Goal: Information Seeking & Learning: Learn about a topic

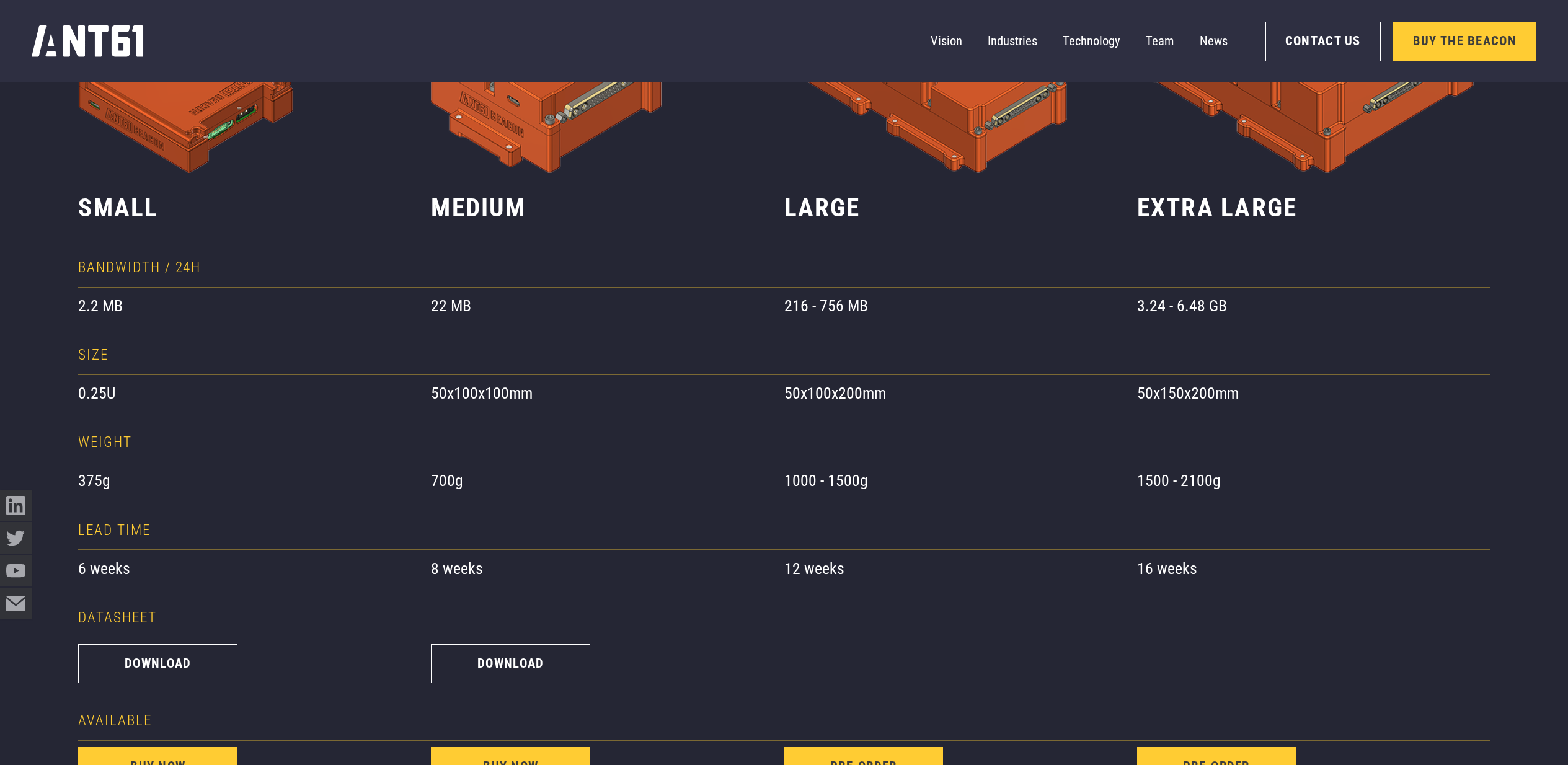
scroll to position [604, 0]
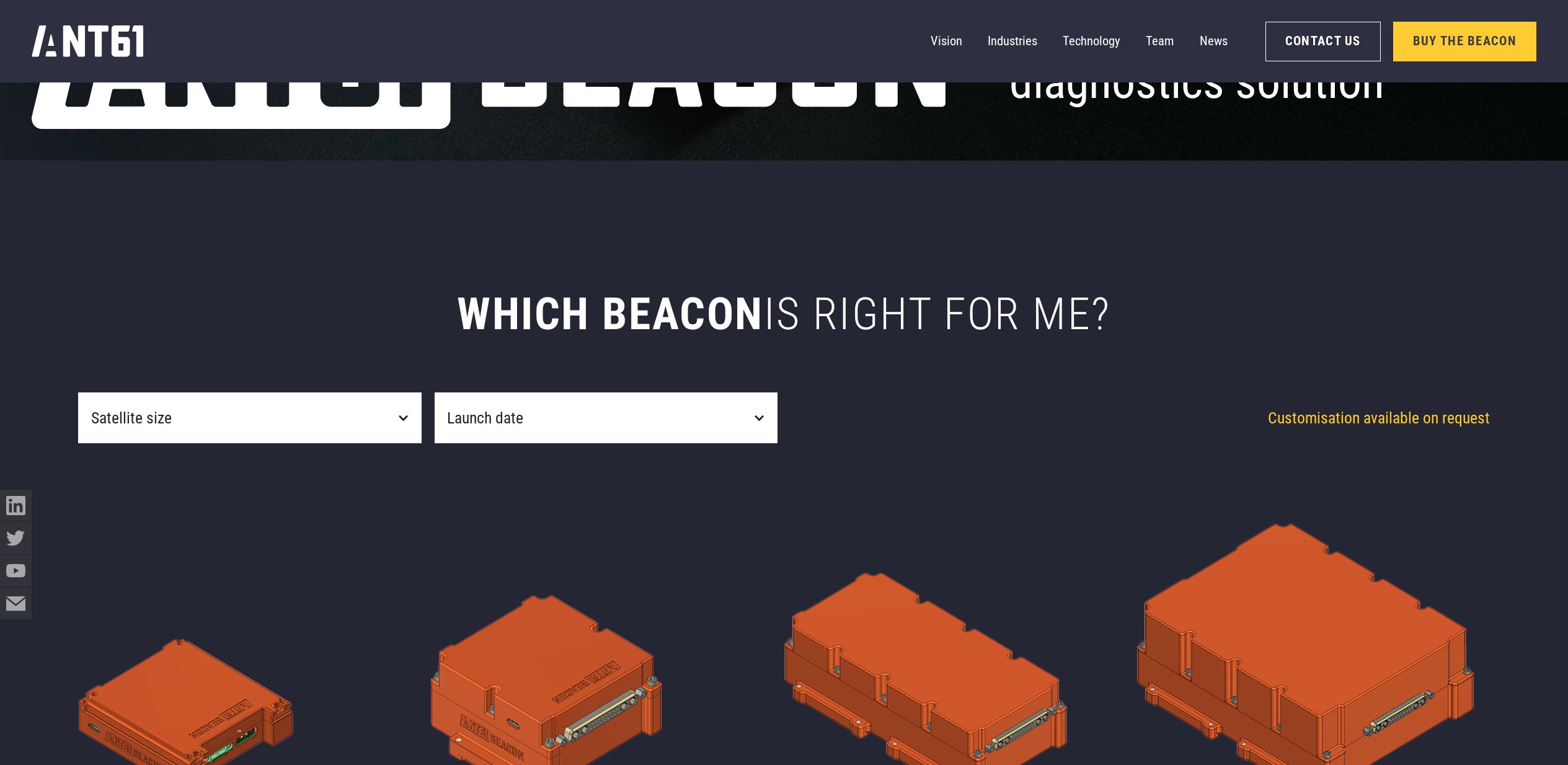
click at [367, 406] on div "Satellite size" at bounding box center [249, 418] width 343 height 51
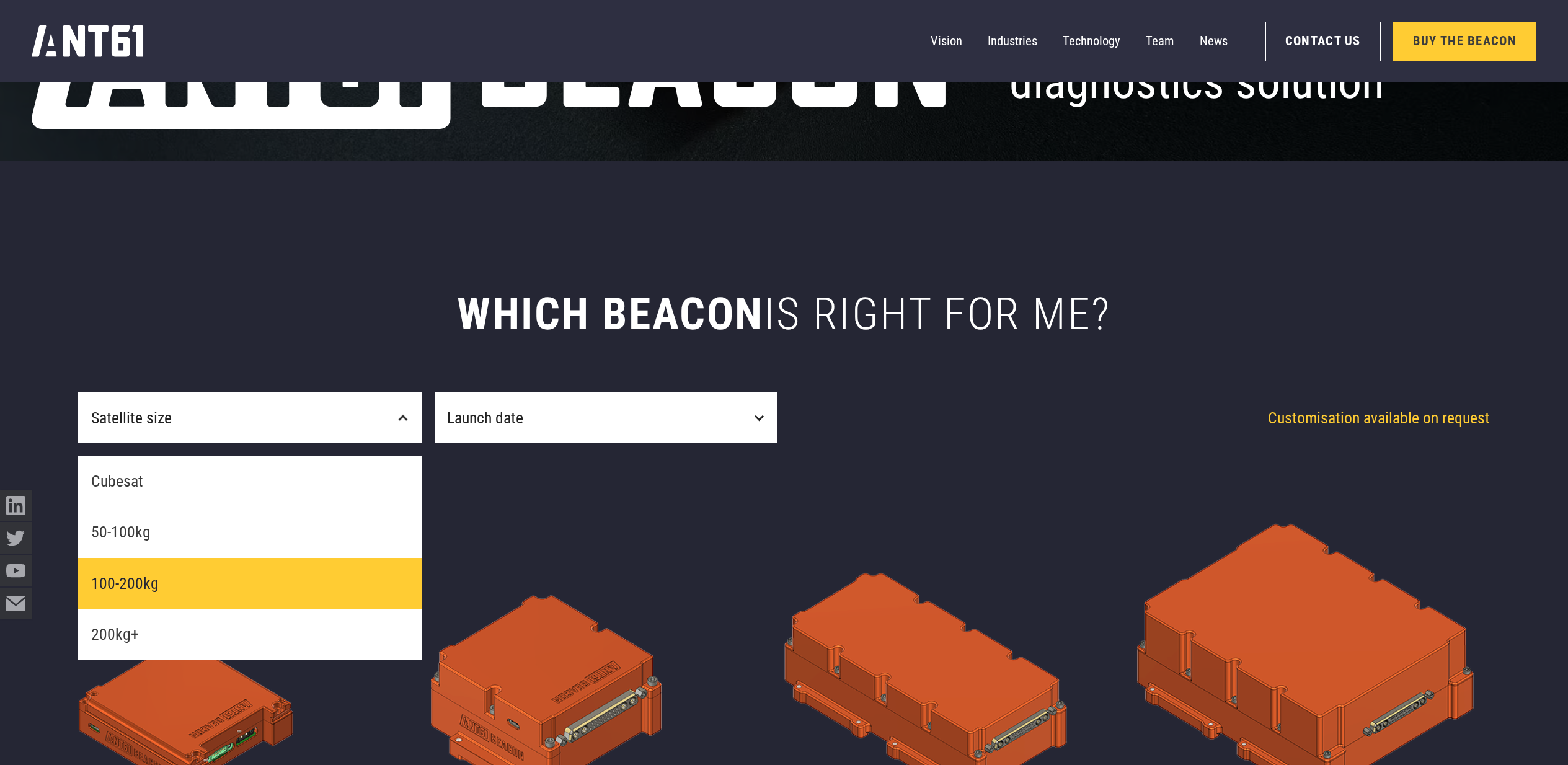
click at [316, 587] on link "100-200kg" at bounding box center [249, 583] width 343 height 51
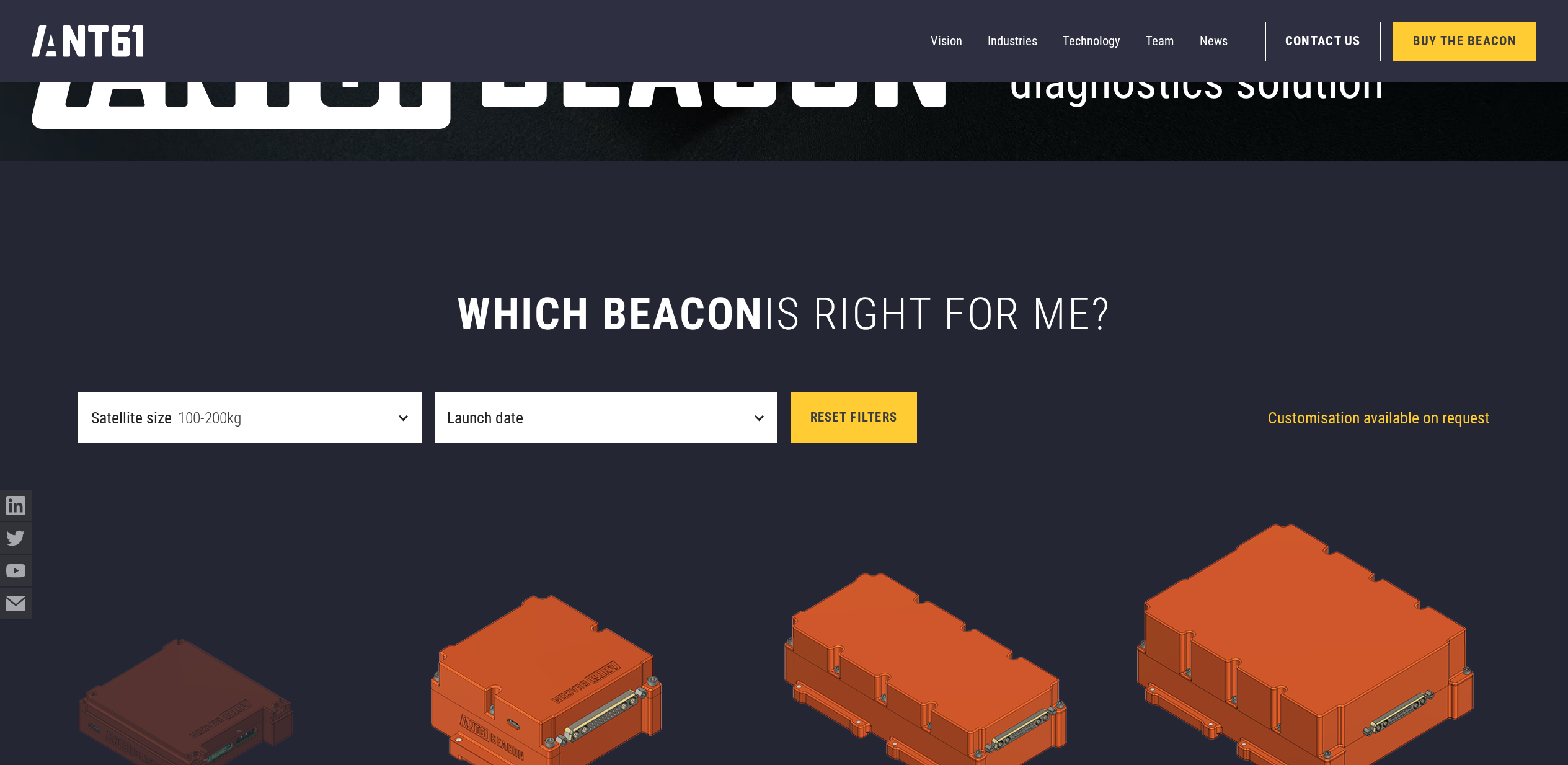
click at [706, 414] on div "Launch date" at bounding box center [606, 418] width 343 height 51
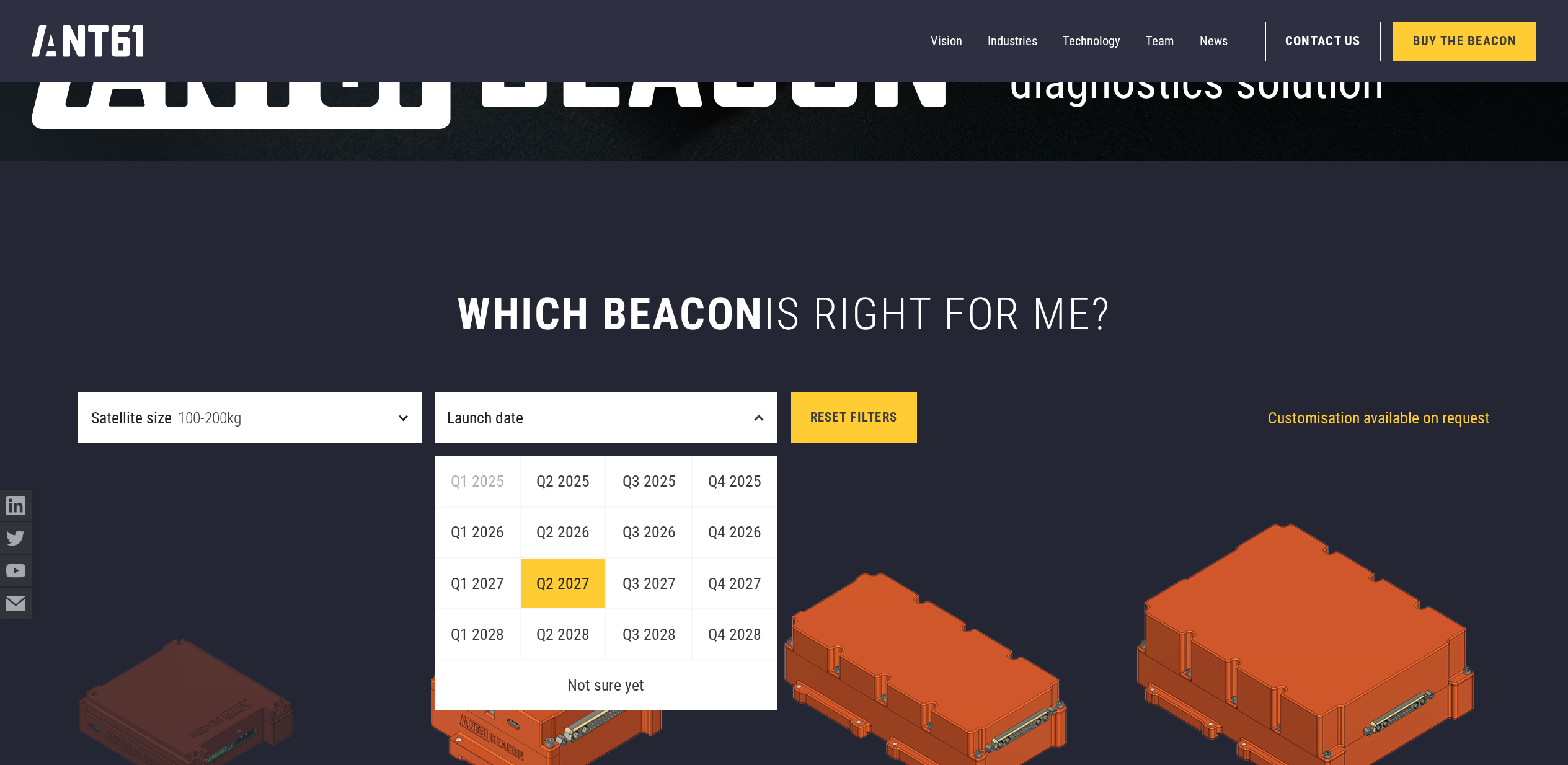
click at [586, 590] on link "Q2 2027" at bounding box center [563, 583] width 85 height 51
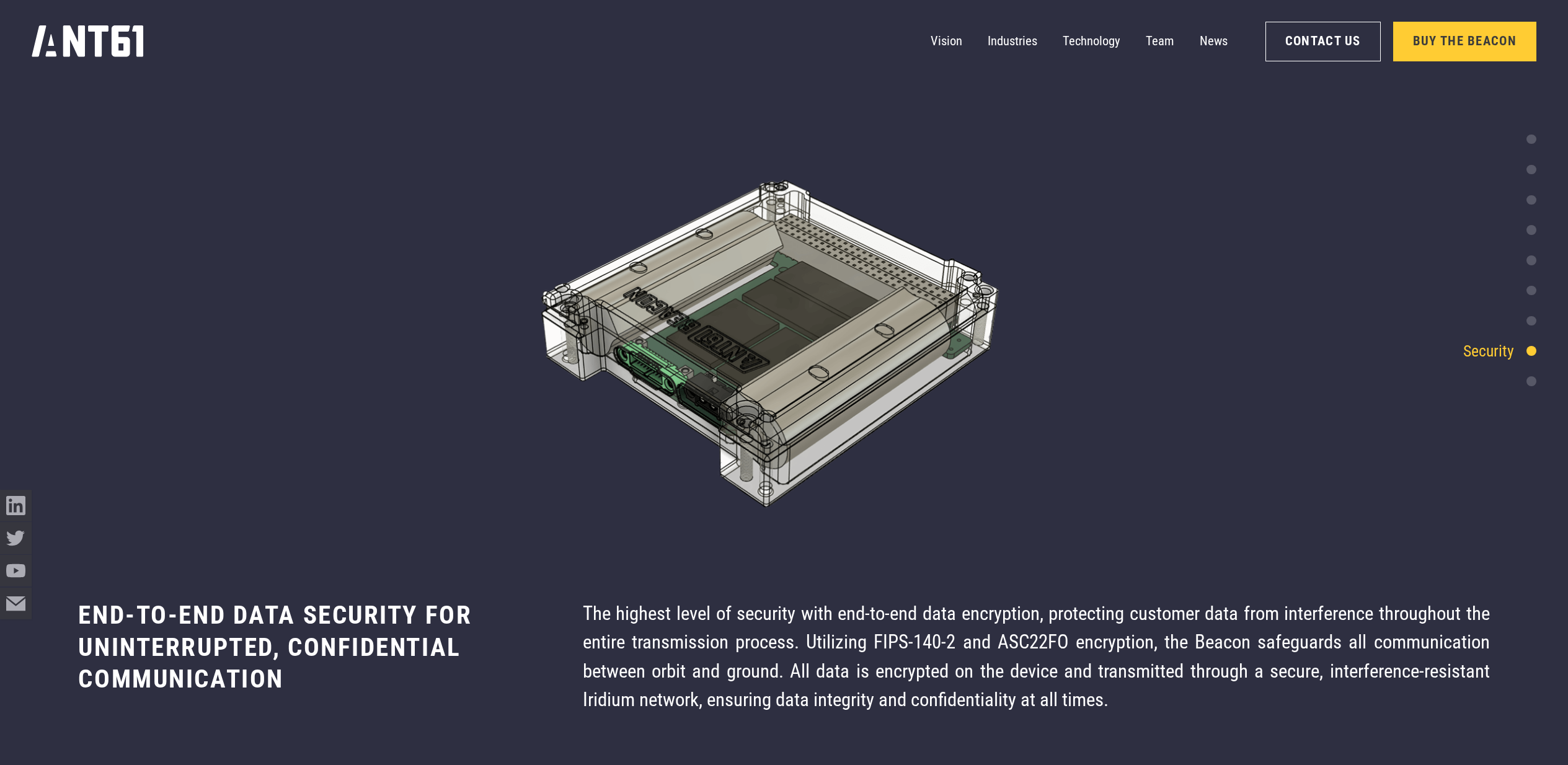
scroll to position [7809, 0]
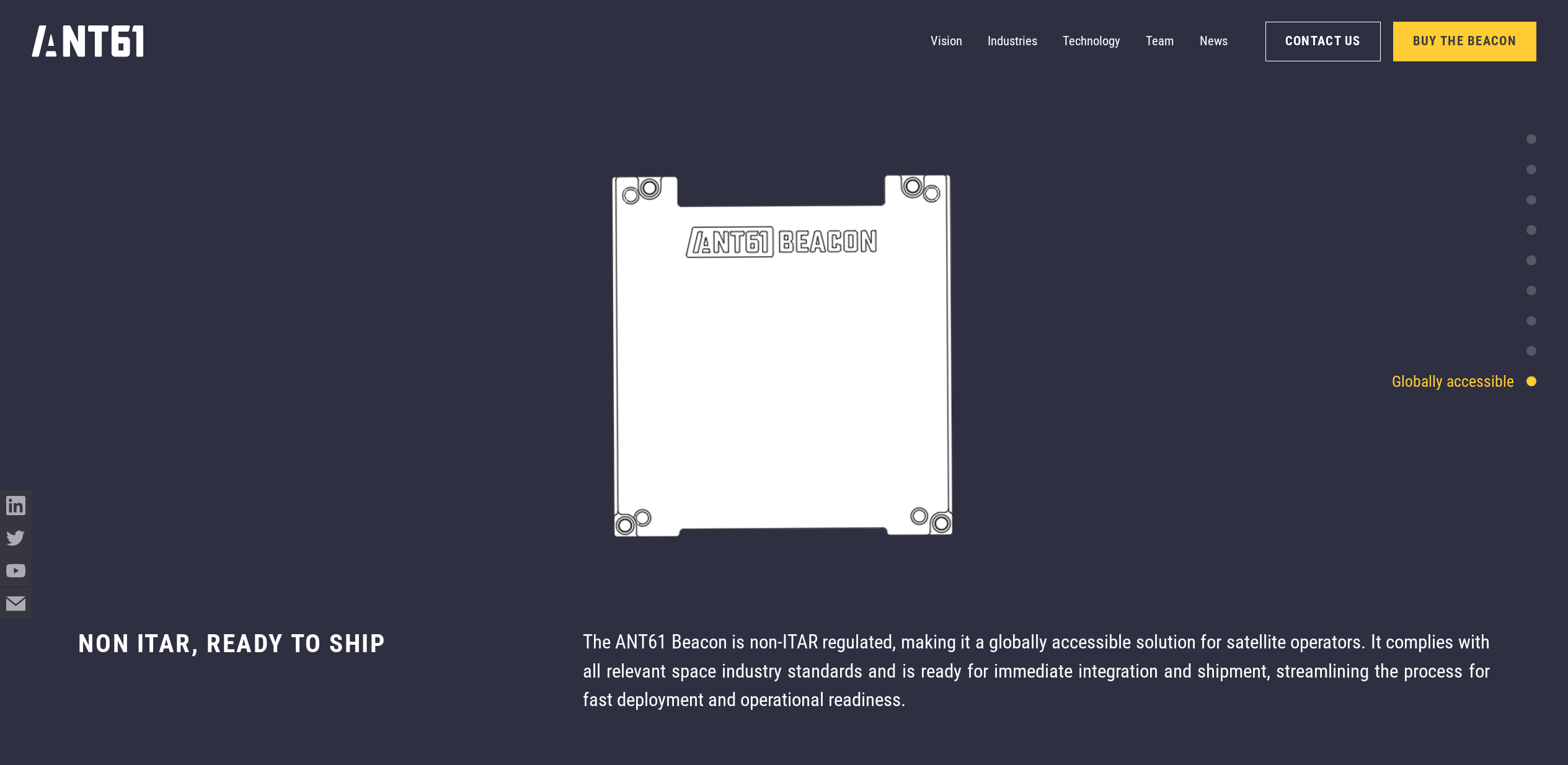
click at [1537, 347] on img at bounding box center [784, 352] width 1568 height 450
click at [1532, 347] on div at bounding box center [1531, 351] width 9 height 9
drag, startPoint x: 1525, startPoint y: 309, endPoint x: 1529, endPoint y: 316, distance: 8.1
click at [1529, 316] on div "Space heritage & TRL level" at bounding box center [1442, 321] width 189 height 24
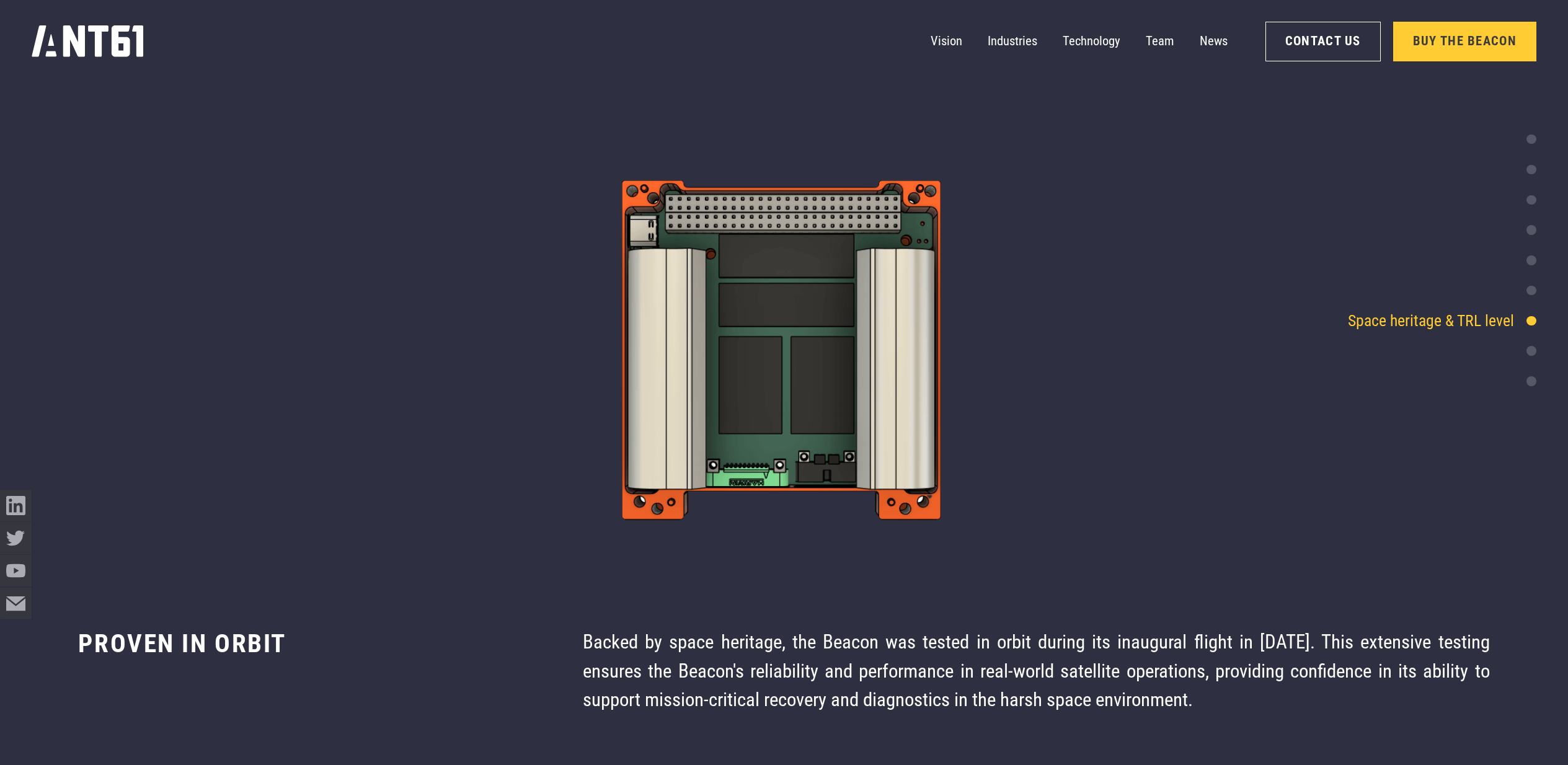
click at [1531, 320] on div at bounding box center [1531, 321] width 9 height 9
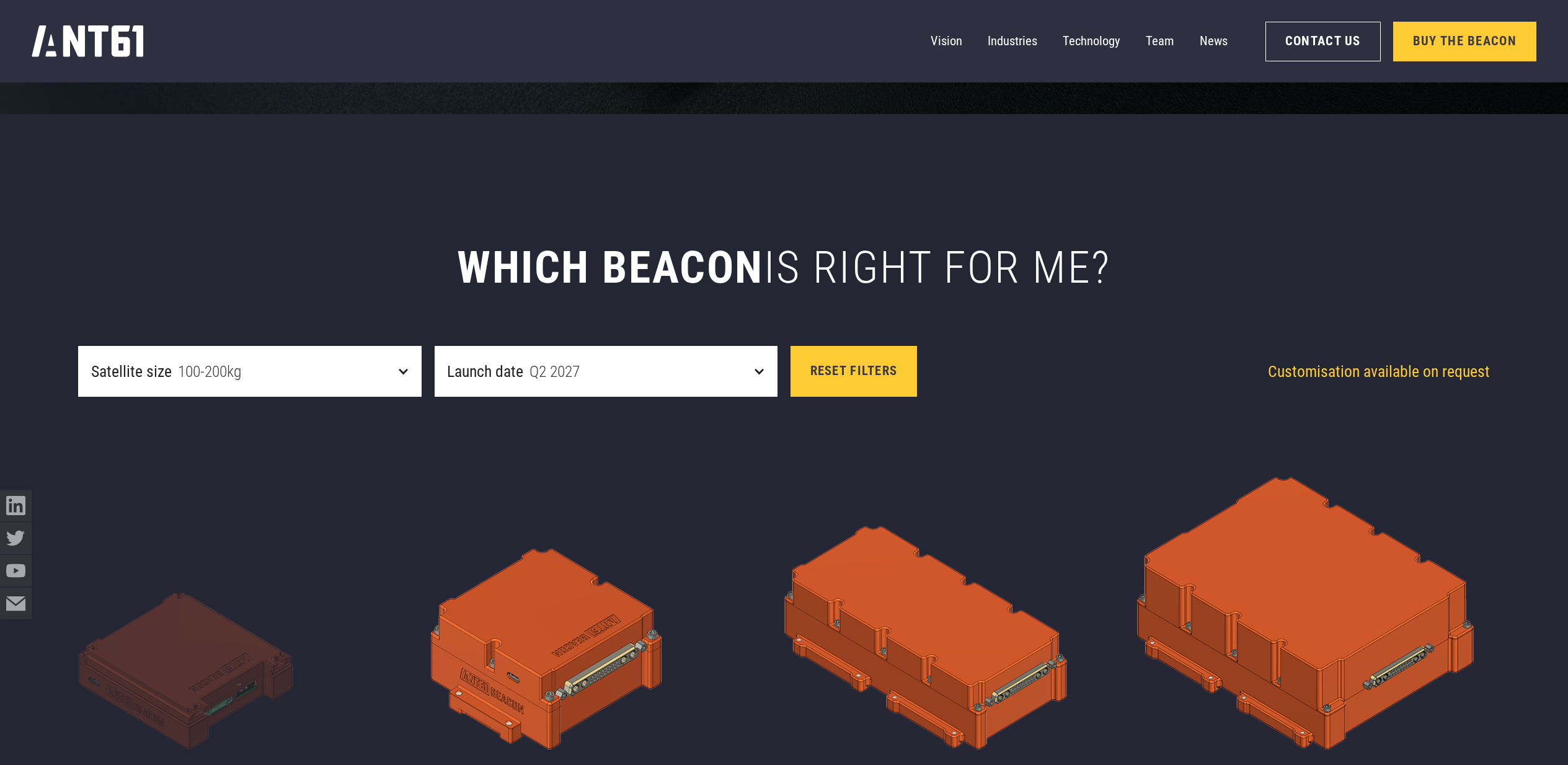
scroll to position [0, 0]
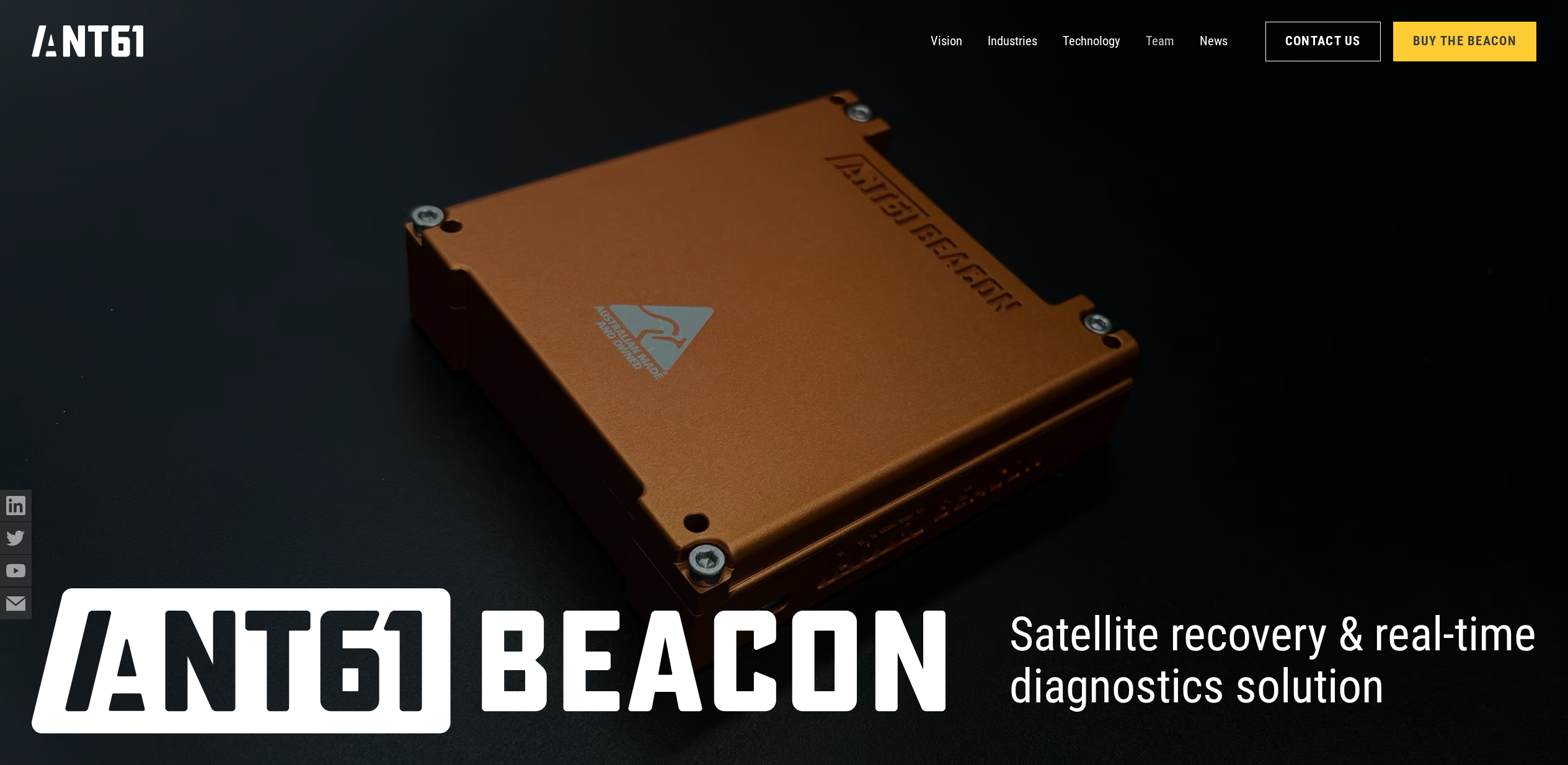
click at [1167, 51] on link "Team" at bounding box center [1160, 41] width 28 height 31
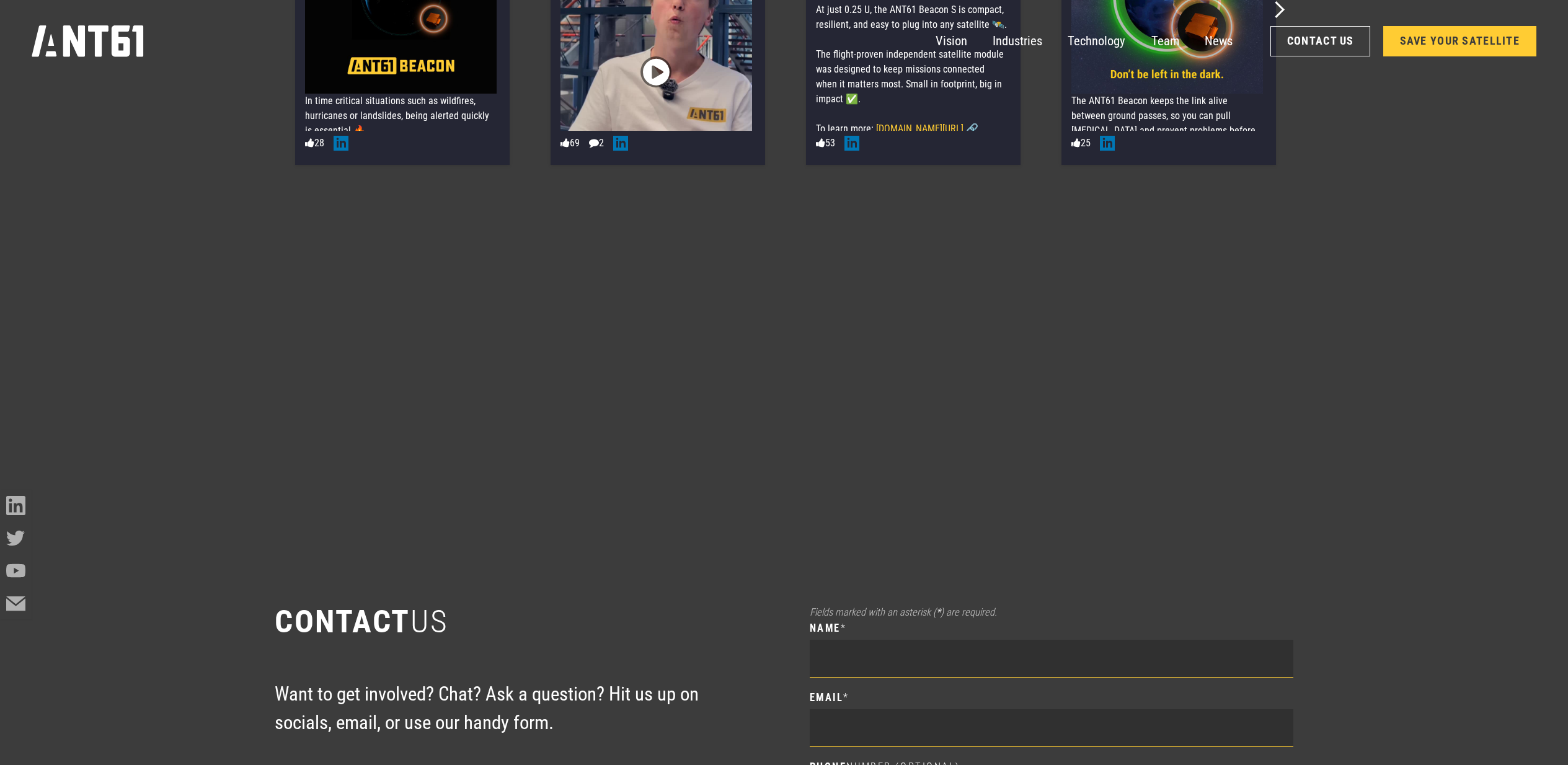
scroll to position [10579, 0]
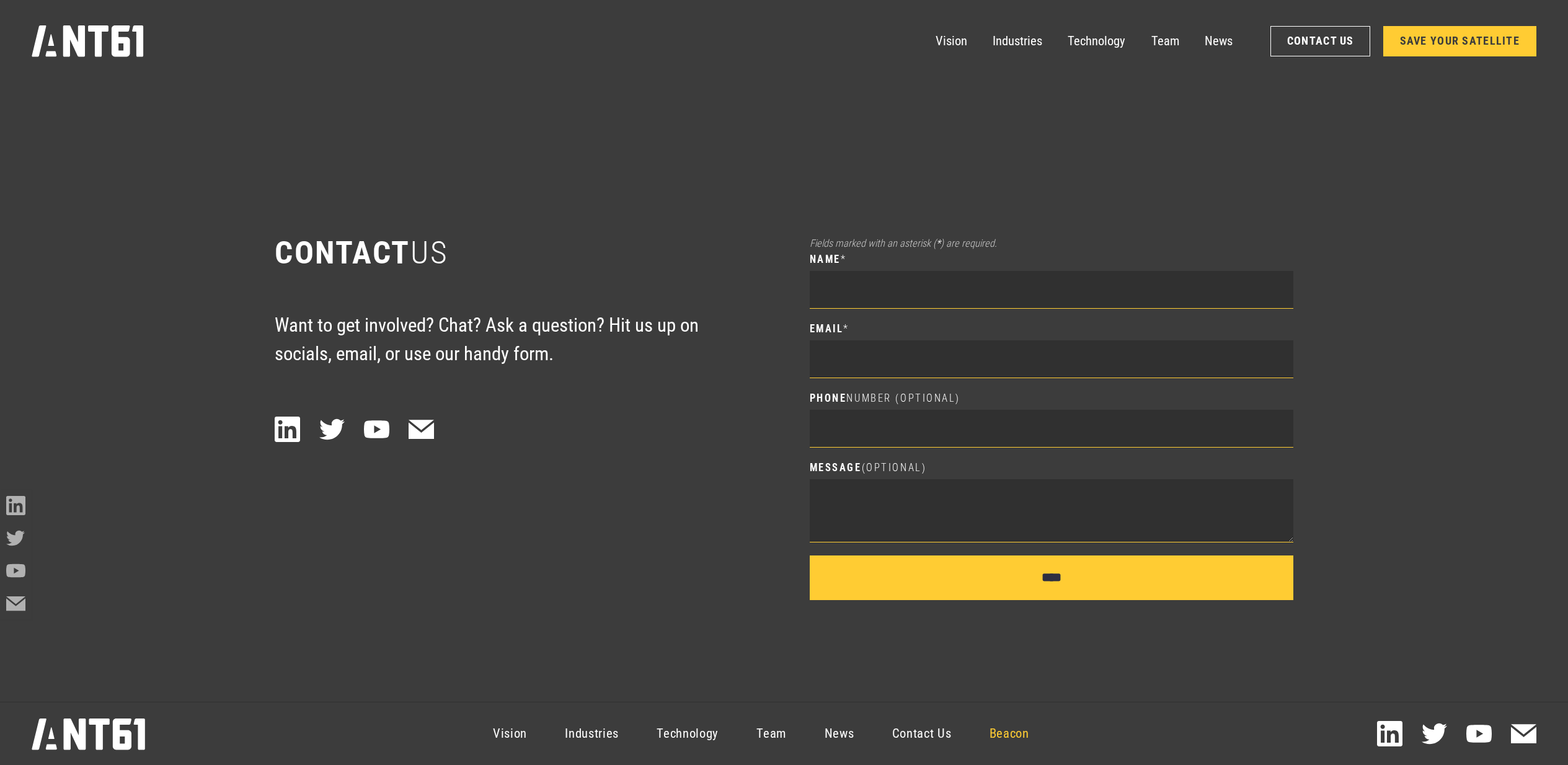
click at [1004, 728] on link "Beacon" at bounding box center [1009, 734] width 77 height 57
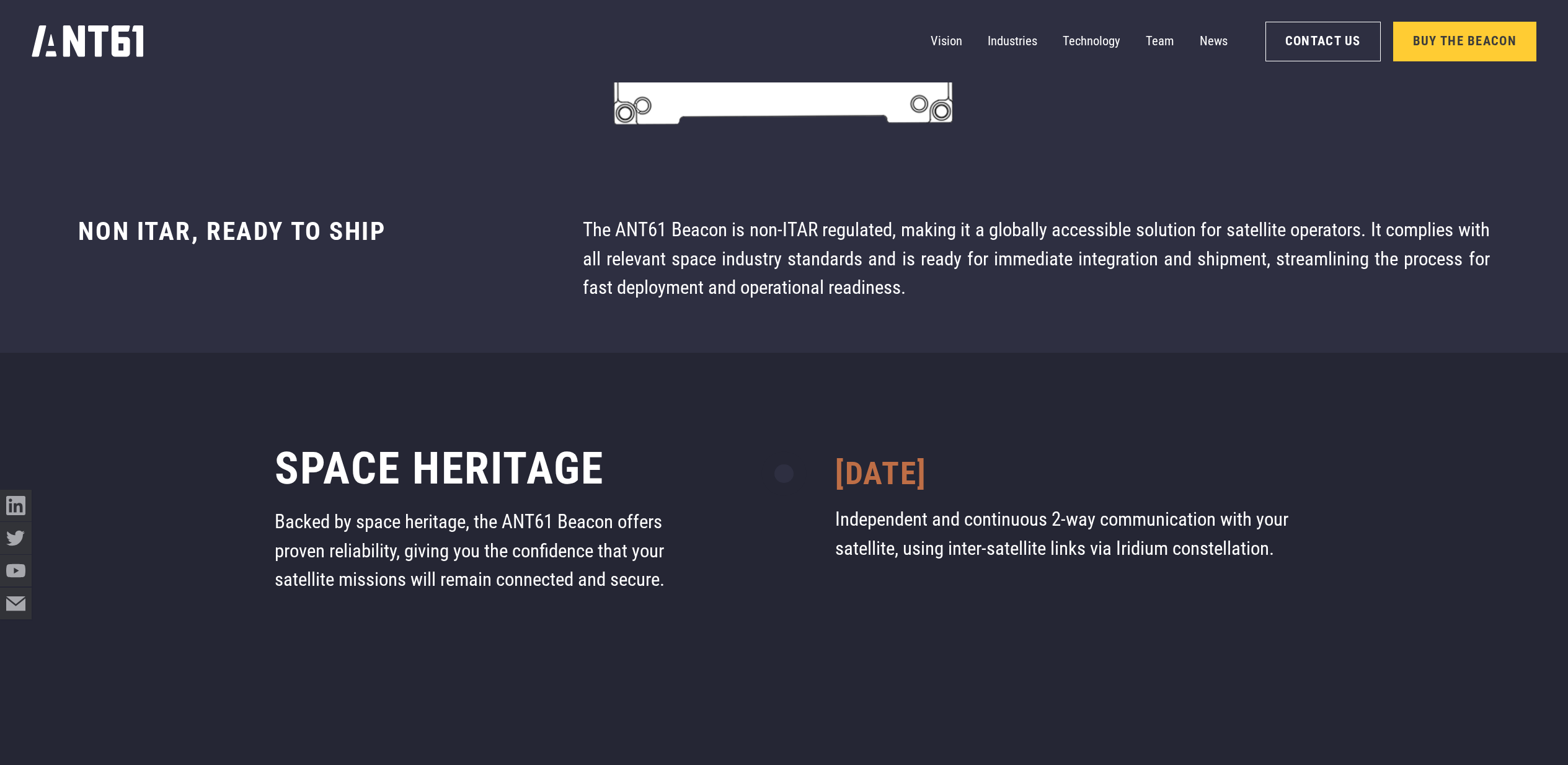
scroll to position [9750, 0]
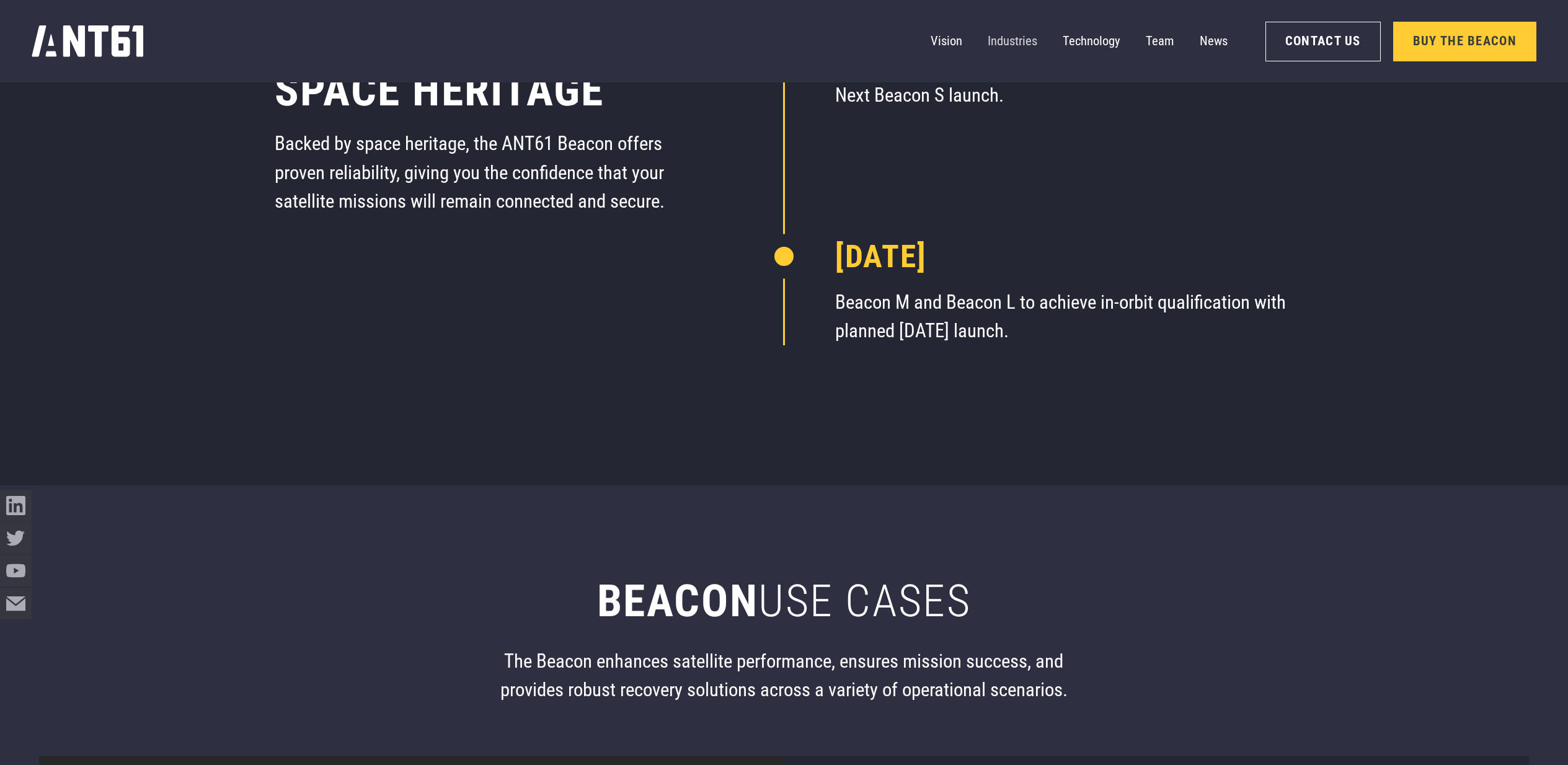
click at [992, 41] on link "Industries" at bounding box center [1012, 41] width 49 height 31
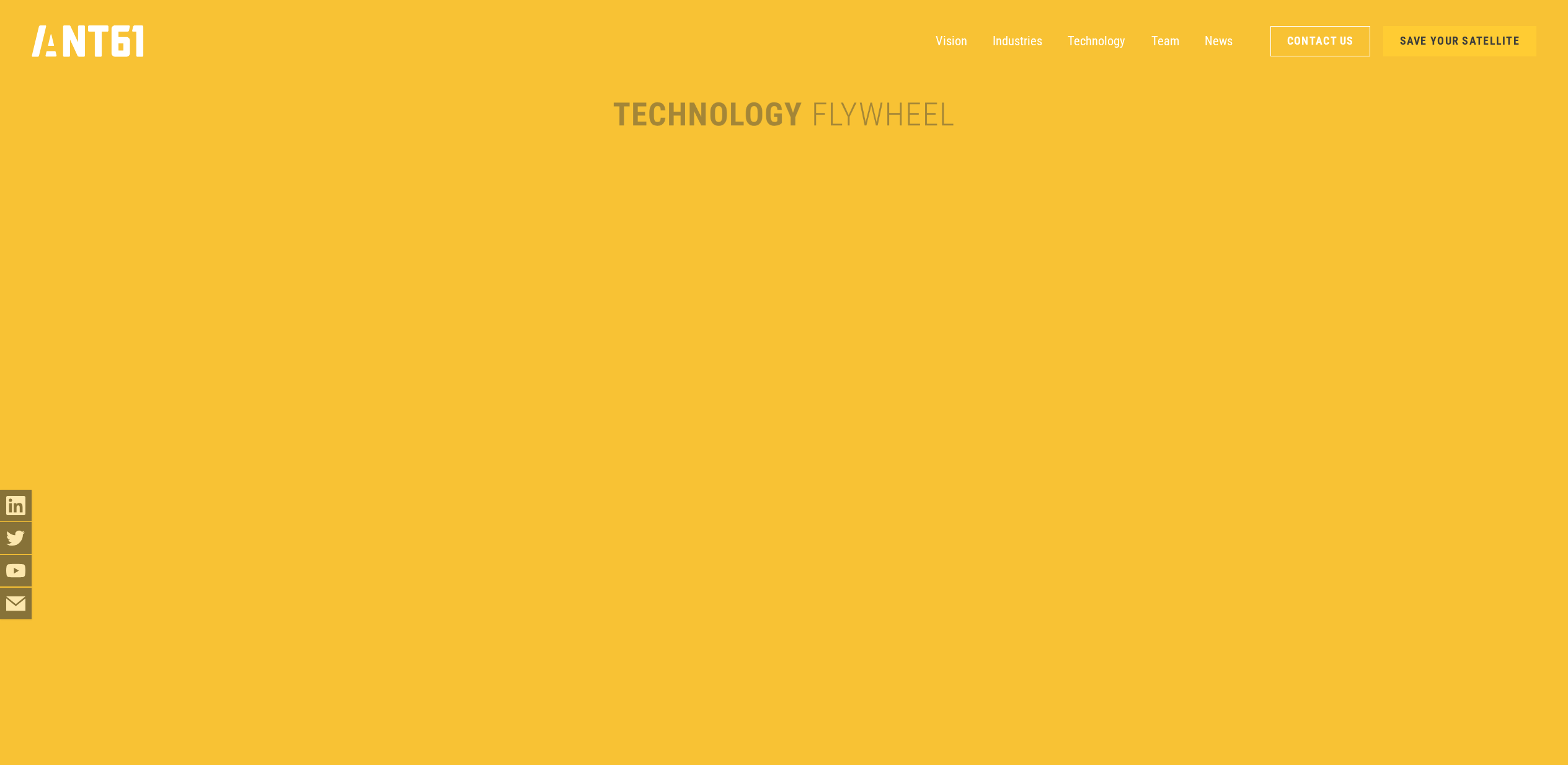
scroll to position [2849, 0]
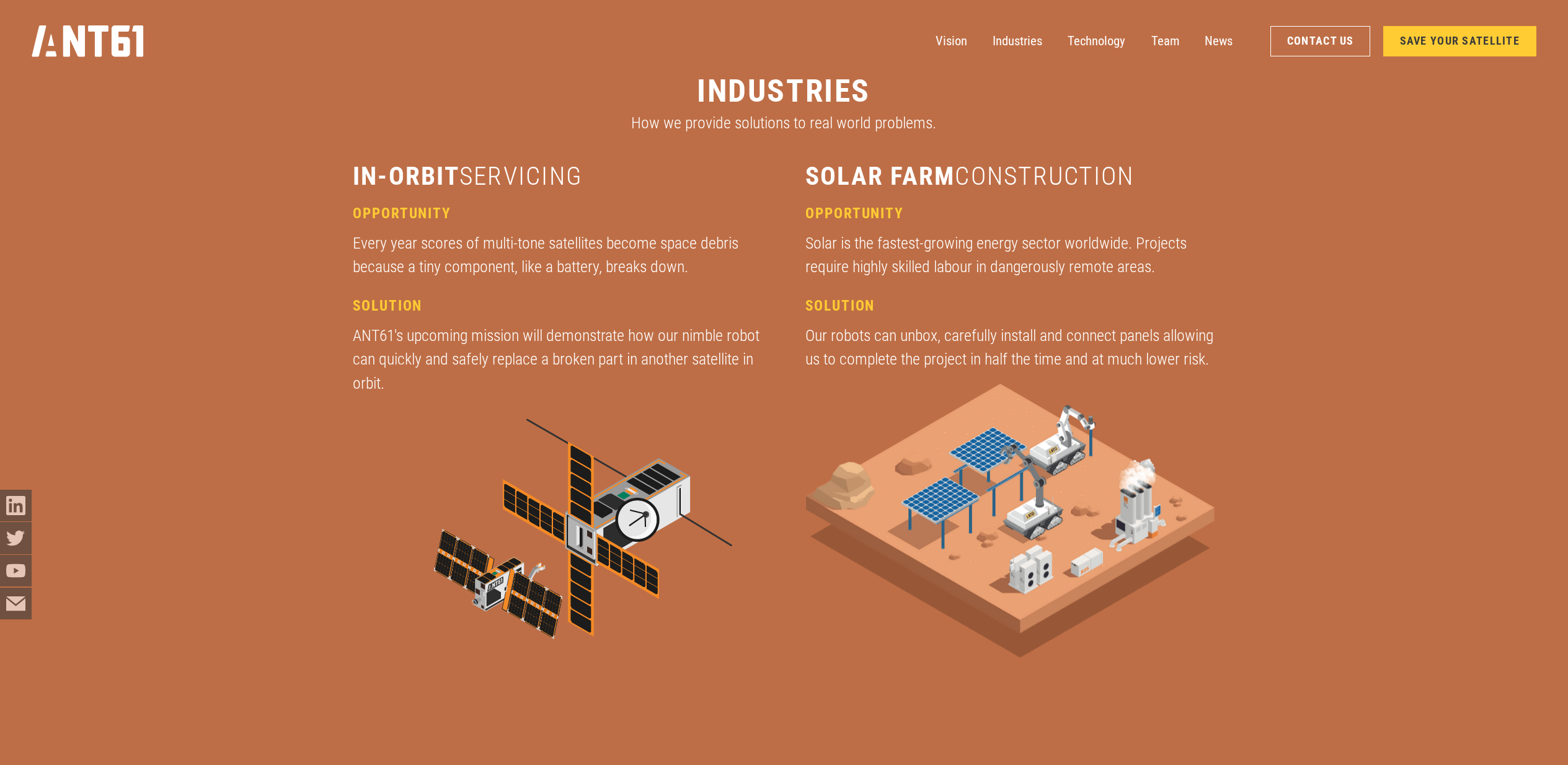
click at [660, 508] on img at bounding box center [557, 546] width 409 height 278
click at [644, 515] on img at bounding box center [557, 546] width 409 height 278
click at [598, 554] on img at bounding box center [557, 546] width 409 height 278
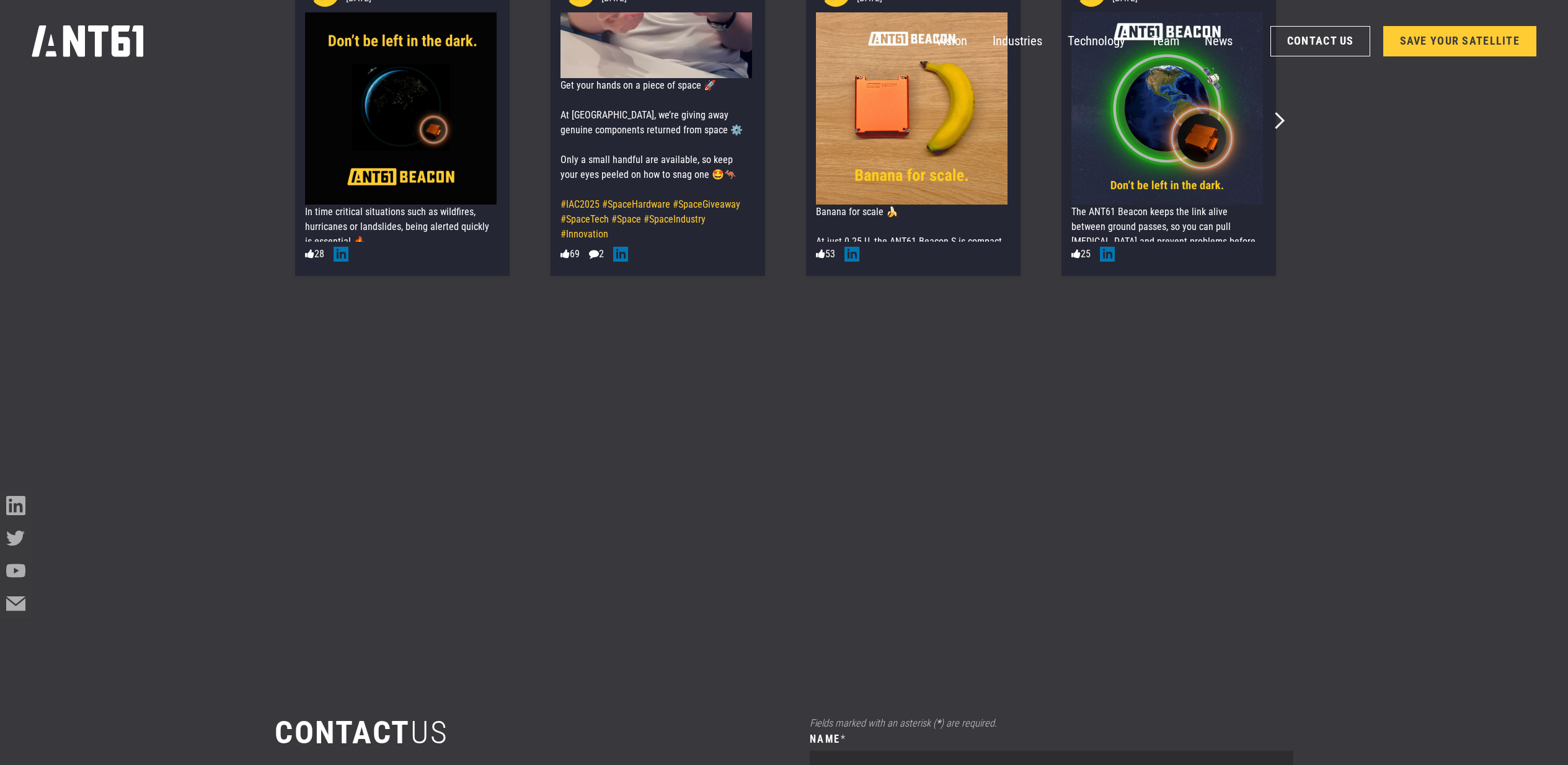
scroll to position [10579, 0]
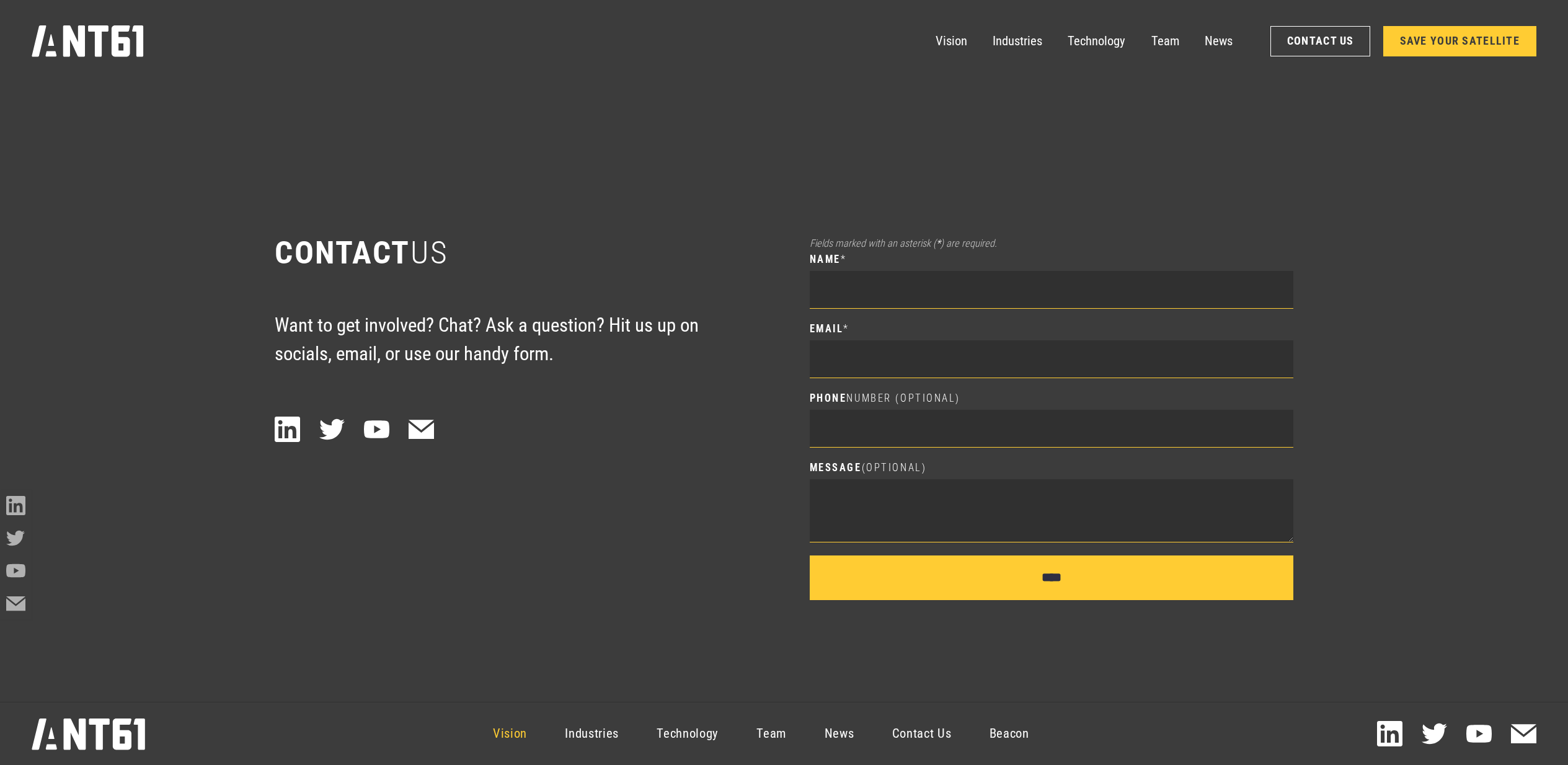
click at [524, 729] on link "Vision" at bounding box center [510, 734] width 72 height 57
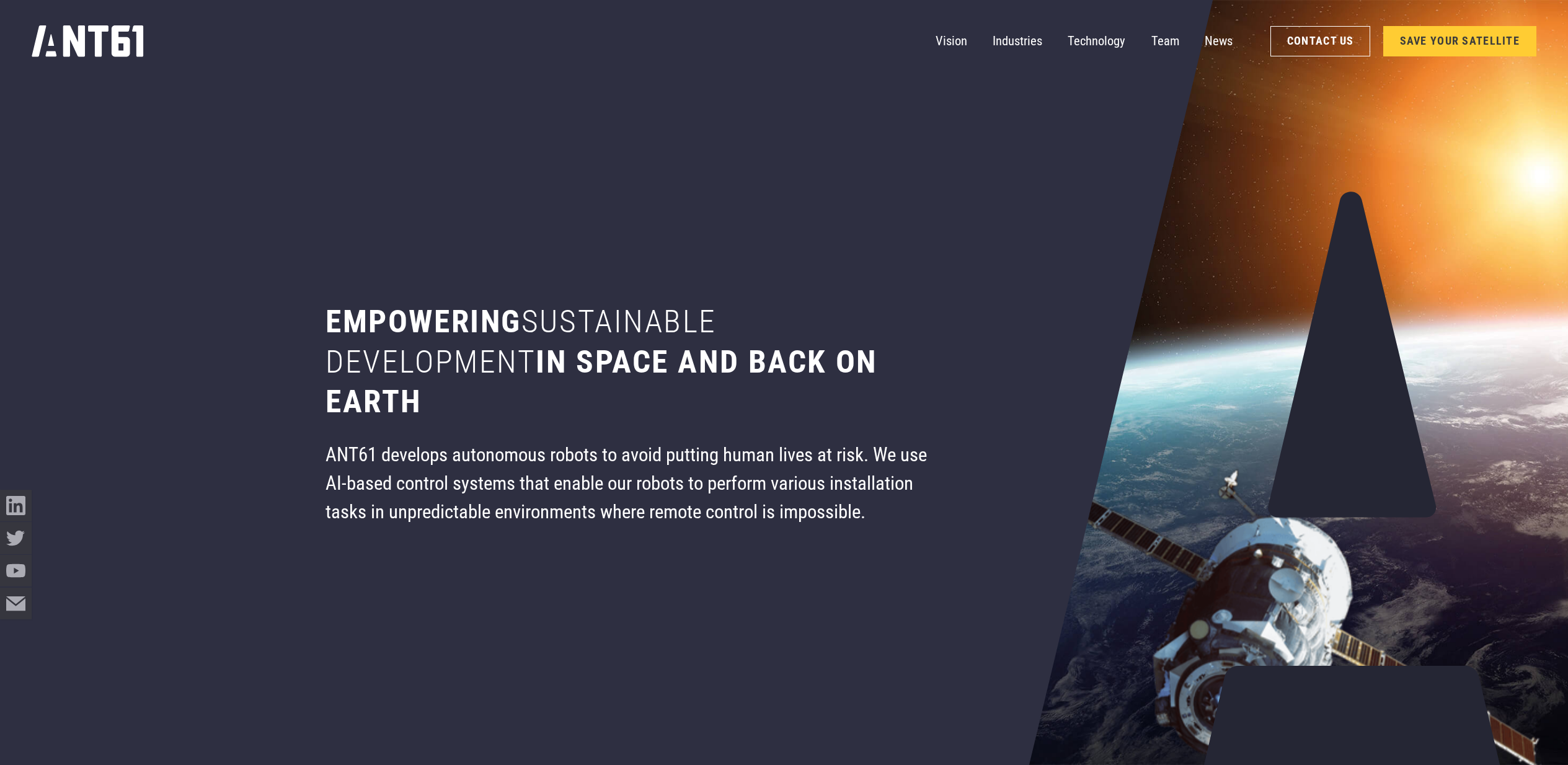
click at [1068, 39] on nav "Vision Industries Industries Technology Team News Contact Us SAVE YOUR SATELLITE" at bounding box center [1235, 41] width 600 height 31
click at [1090, 48] on link "Technology" at bounding box center [1096, 41] width 58 height 31
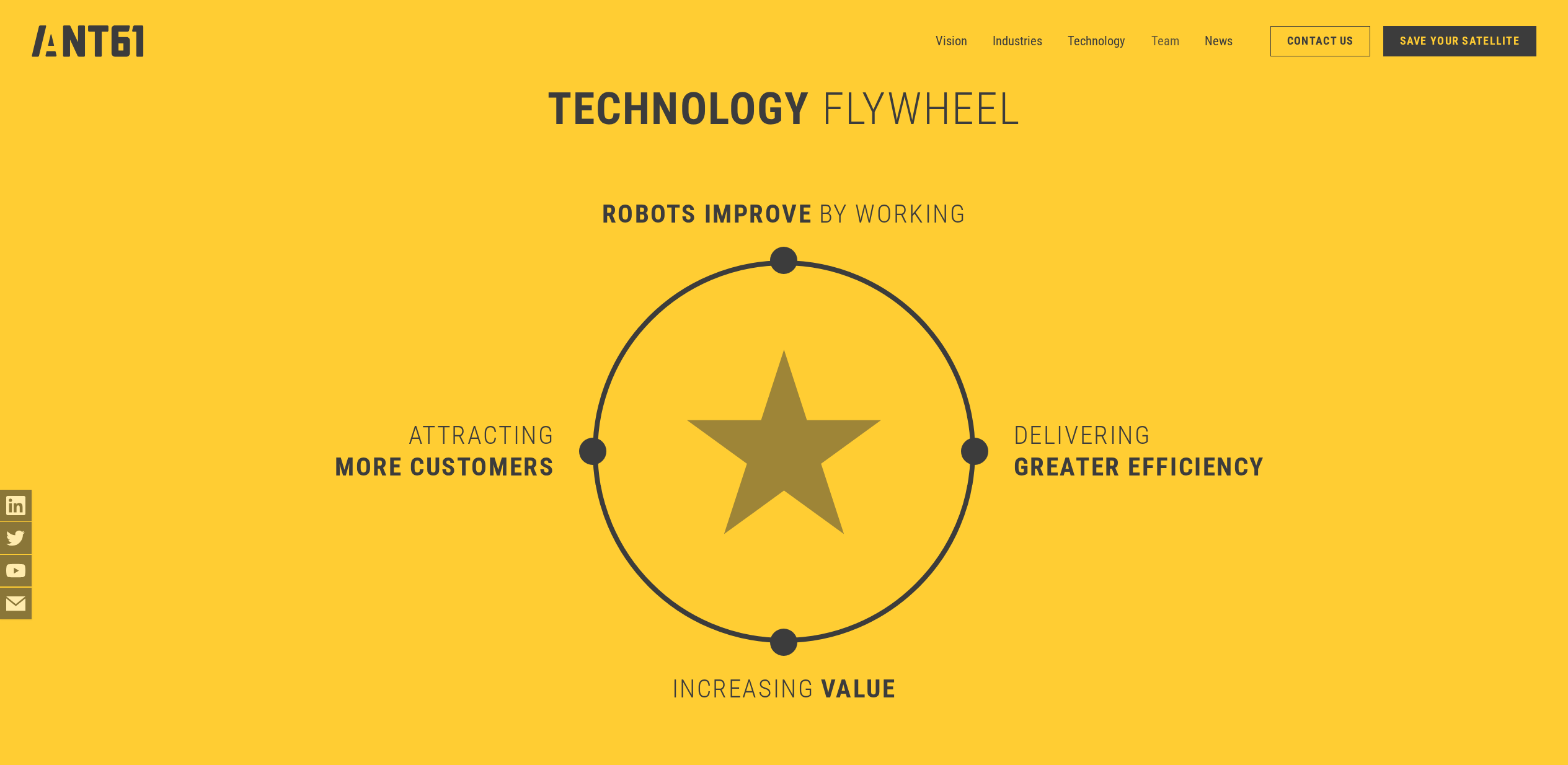
scroll to position [7567, 0]
click at [1168, 41] on link "Team" at bounding box center [1166, 41] width 28 height 31
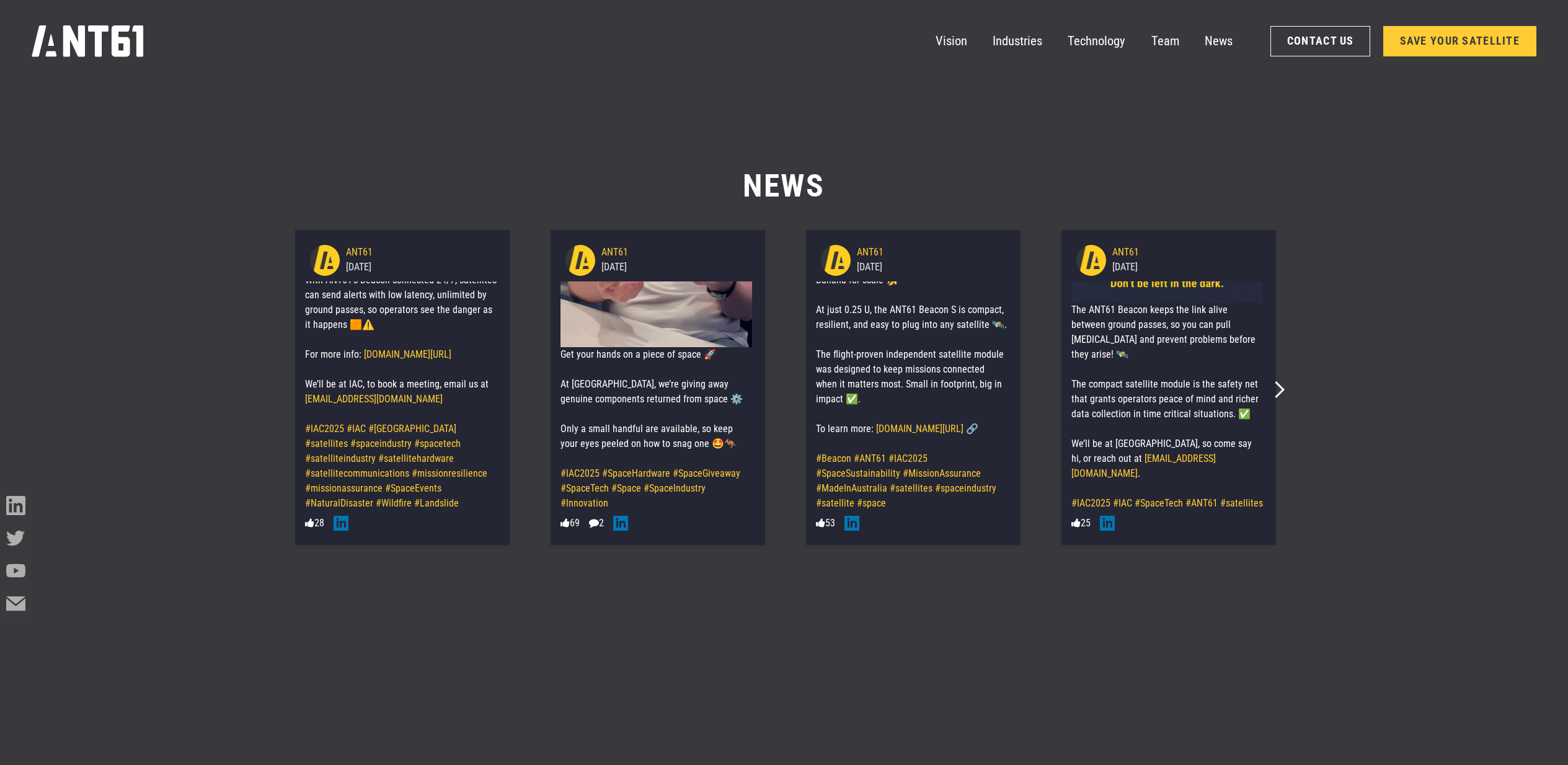
scroll to position [10579, 0]
